Goal: Task Accomplishment & Management: Manage account settings

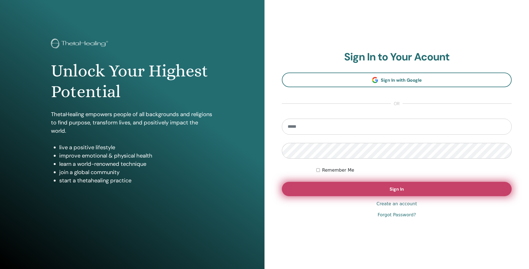
type input "**********"
click at [420, 187] on button "Sign In" at bounding box center [397, 188] width 230 height 14
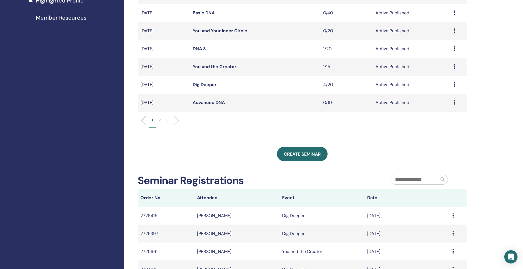
scroll to position [162, 0]
click at [160, 119] on p "2" at bounding box center [160, 120] width 2 height 6
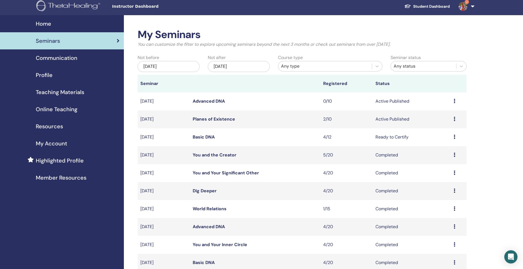
scroll to position [0, 0]
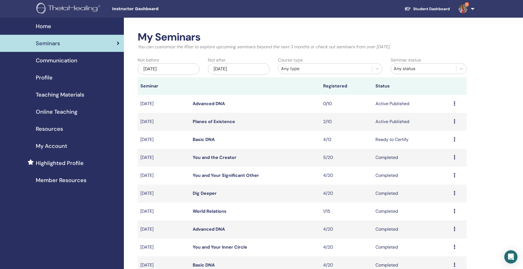
click at [221, 122] on link "Planes of Existence" at bounding box center [214, 121] width 42 height 6
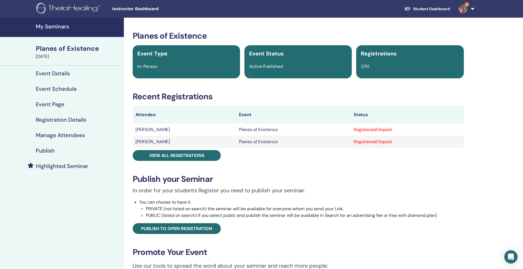
click at [52, 136] on h4 "Manage Attendees" at bounding box center [60, 135] width 49 height 7
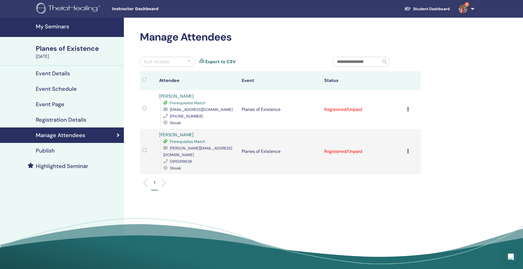
click at [408, 107] on icon at bounding box center [408, 109] width 2 height 4
click at [387, 128] on p "Mark as Paid" at bounding box center [401, 128] width 44 height 7
click at [407, 108] on icon at bounding box center [408, 109] width 2 height 4
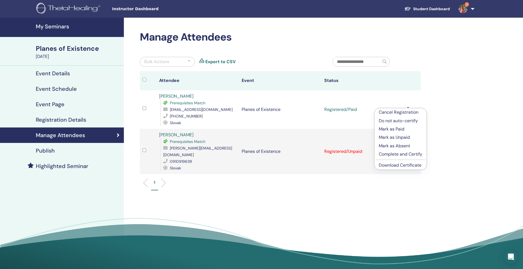
click at [413, 155] on p "Complete and Certify" at bounding box center [401, 154] width 44 height 7
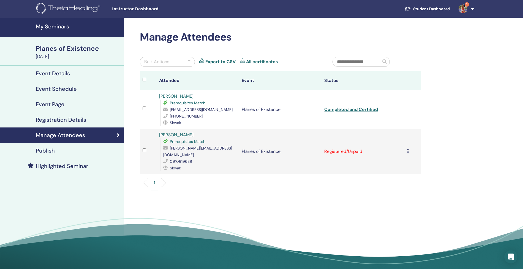
click at [406, 144] on td "Cancel Registration Do not auto-certify Mark as Paid Mark as Unpaid Mark as Abs…" at bounding box center [413, 151] width 17 height 45
click at [408, 149] on icon at bounding box center [408, 151] width 2 height 4
click at [398, 168] on p "Mark as Paid" at bounding box center [402, 167] width 44 height 7
click at [408, 149] on icon at bounding box center [408, 151] width 2 height 4
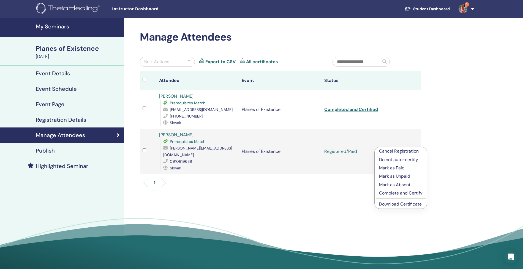
click at [405, 192] on p "Complete and Certify" at bounding box center [401, 192] width 44 height 7
